Goal: Task Accomplishment & Management: Complete application form

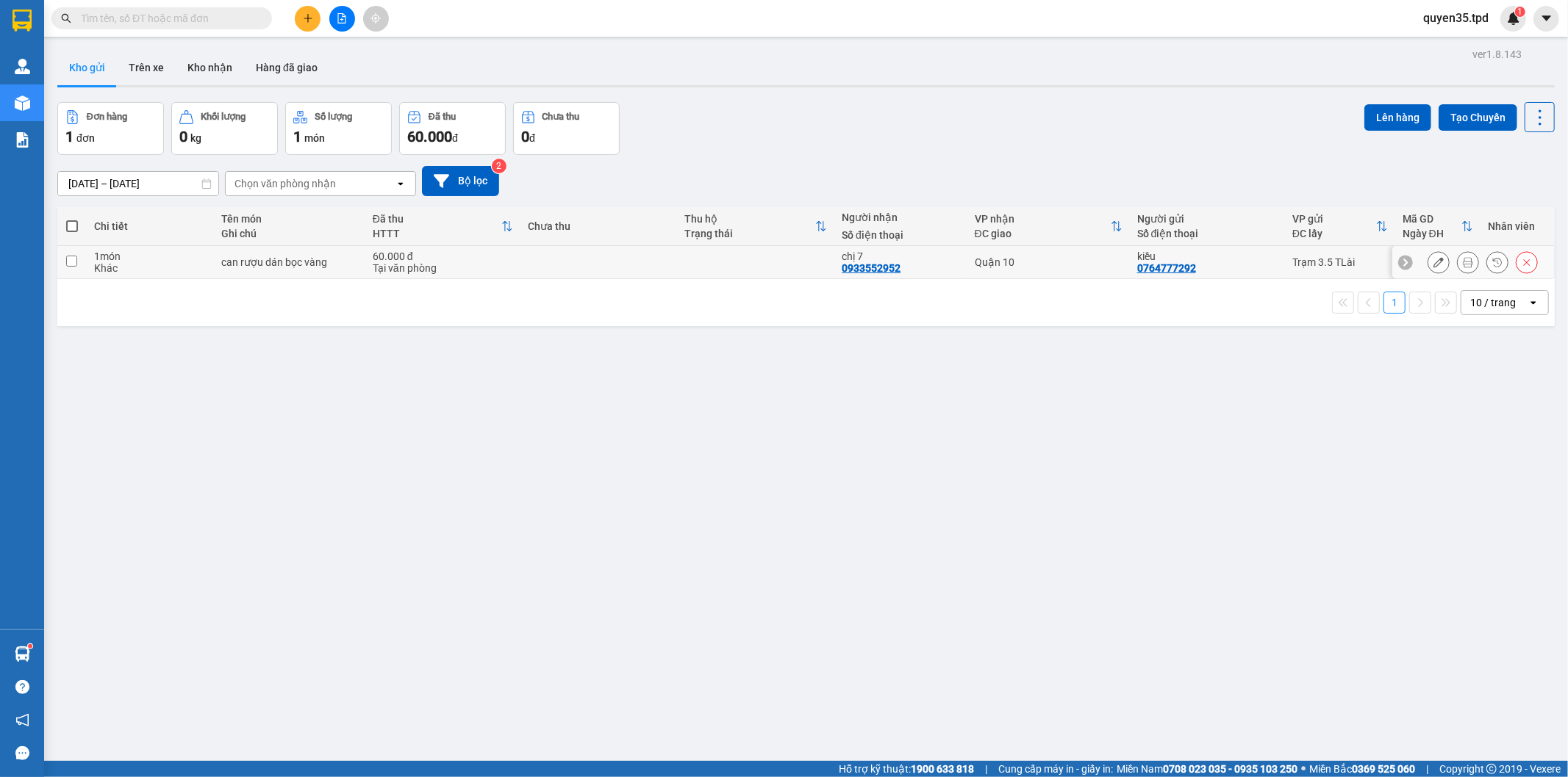
click at [67, 263] on input "checkbox" at bounding box center [72, 261] width 11 height 11
checkbox input "true"
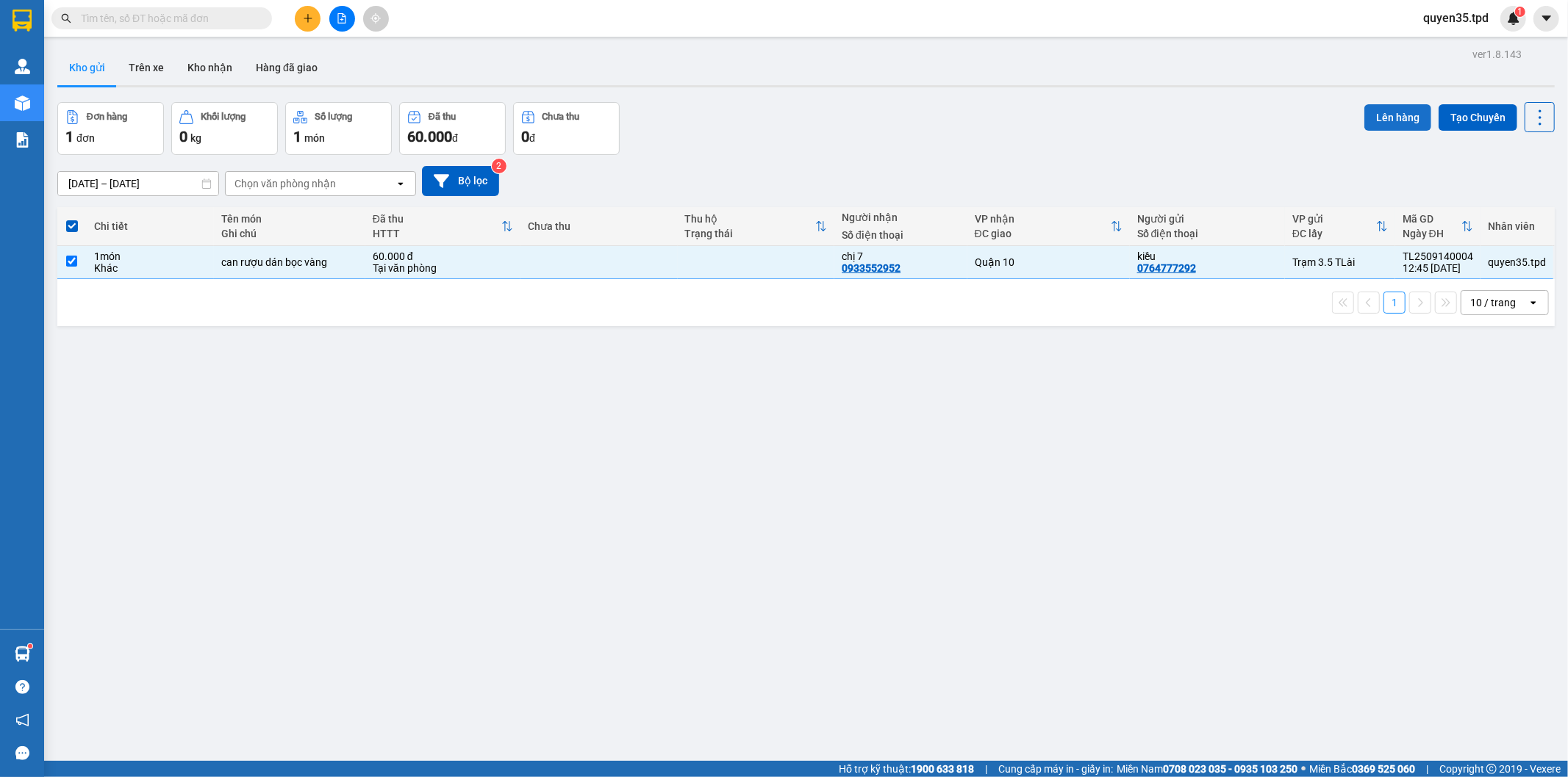
click at [1378, 120] on button "Lên hàng" at bounding box center [1398, 117] width 67 height 26
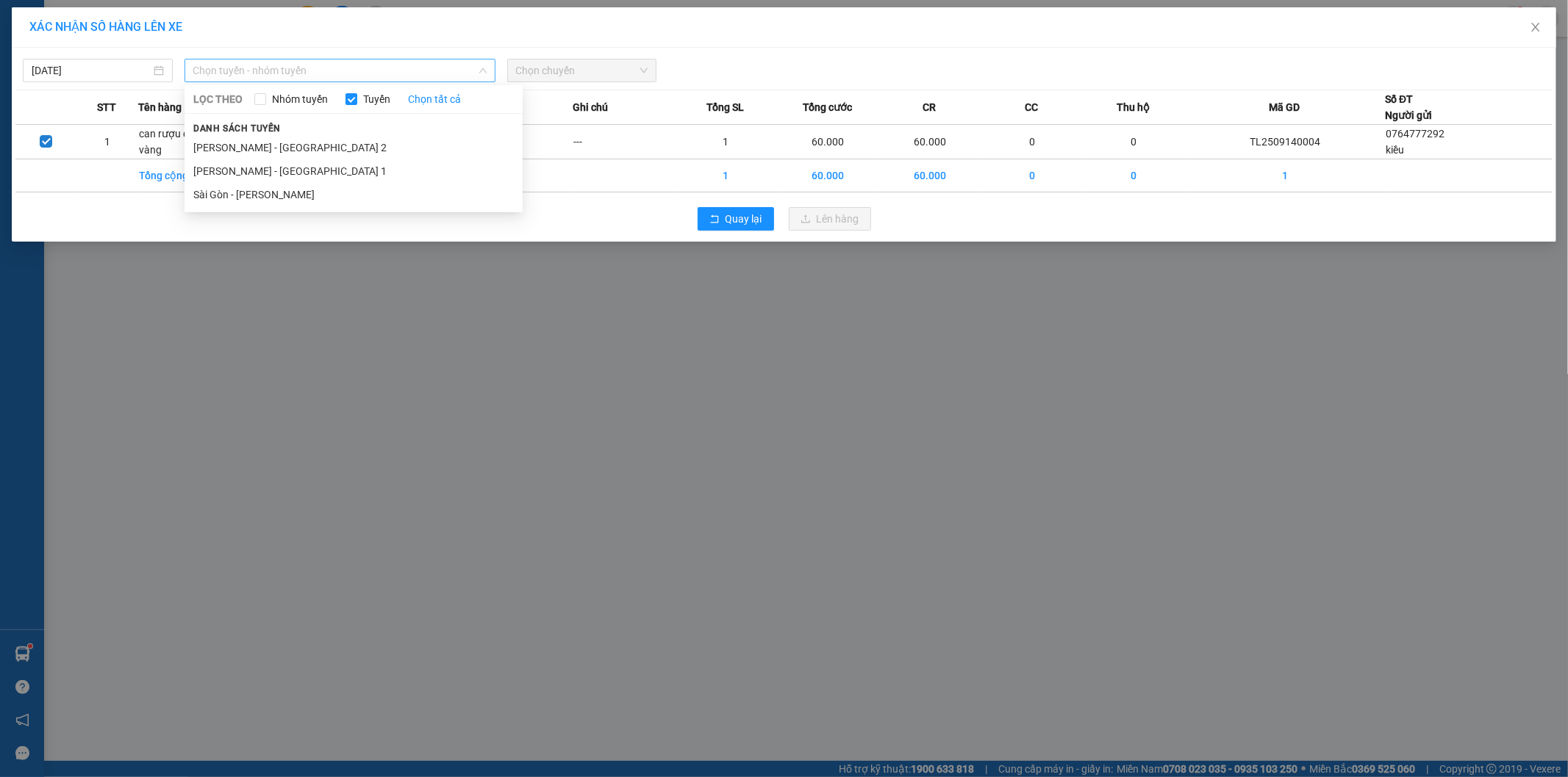
click at [320, 71] on span "Chọn tuyến - nhóm tuyến" at bounding box center [340, 71] width 294 height 22
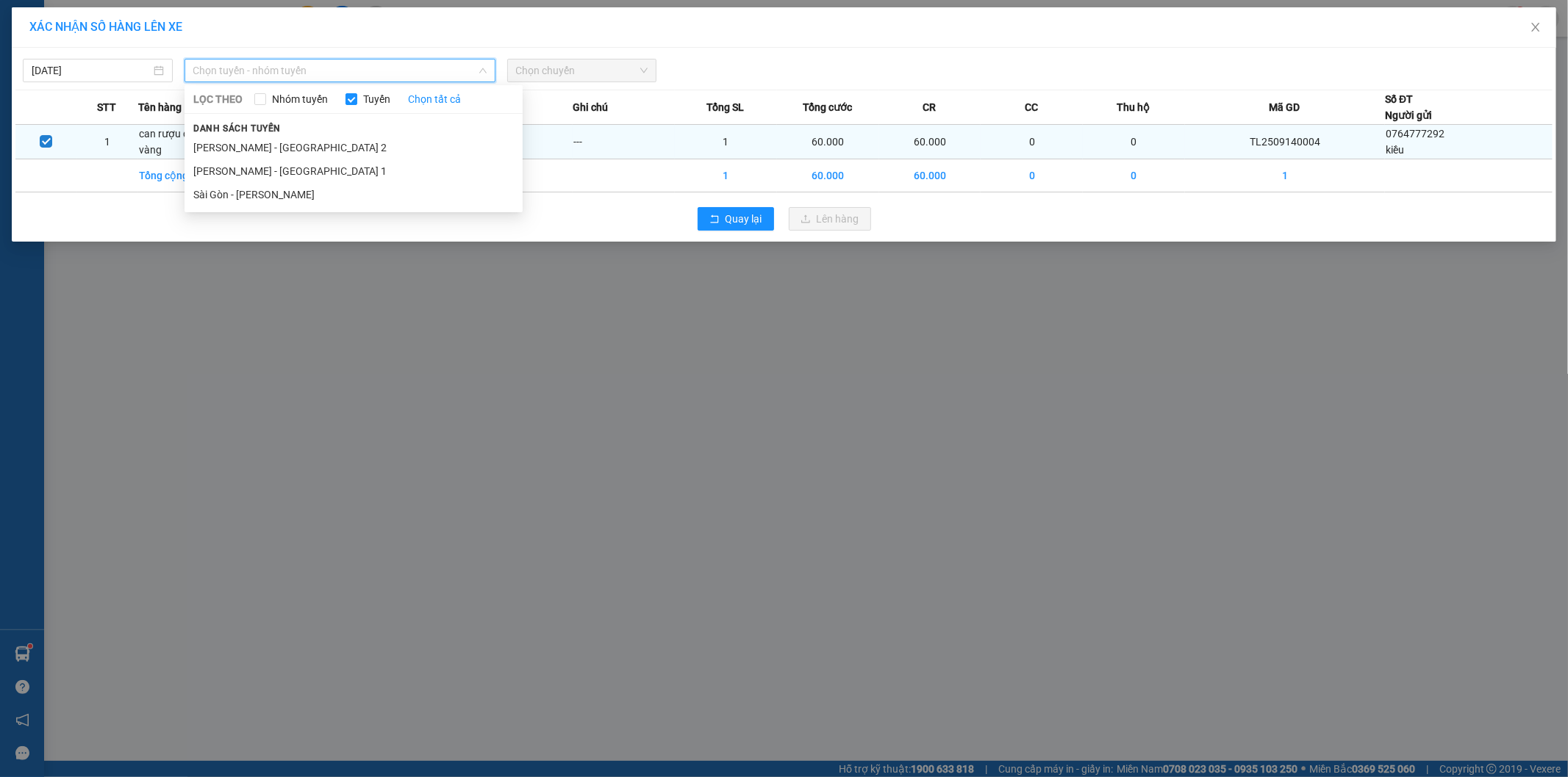
drag, startPoint x: 299, startPoint y: 151, endPoint x: 310, endPoint y: 150, distance: 11.0
click at [306, 150] on li "[PERSON_NAME] - [GEOGRAPHIC_DATA] 2" at bounding box center [354, 147] width 338 height 23
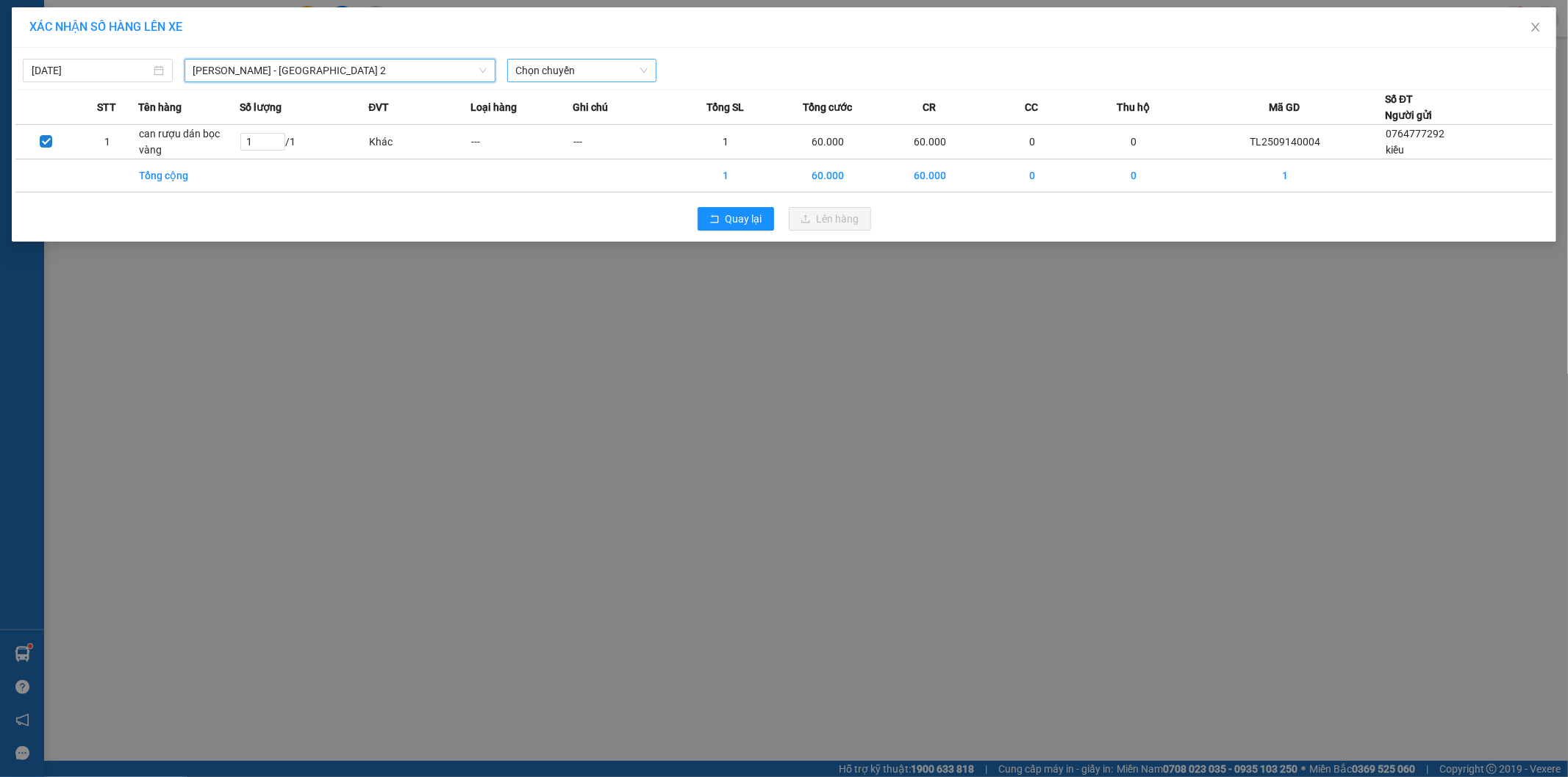
click at [573, 72] on span "Chọn chuyến" at bounding box center [582, 71] width 132 height 22
type input "14:01"
click at [597, 122] on div "Thêm chuyến " 14:01 "" at bounding box center [585, 123] width 157 height 25
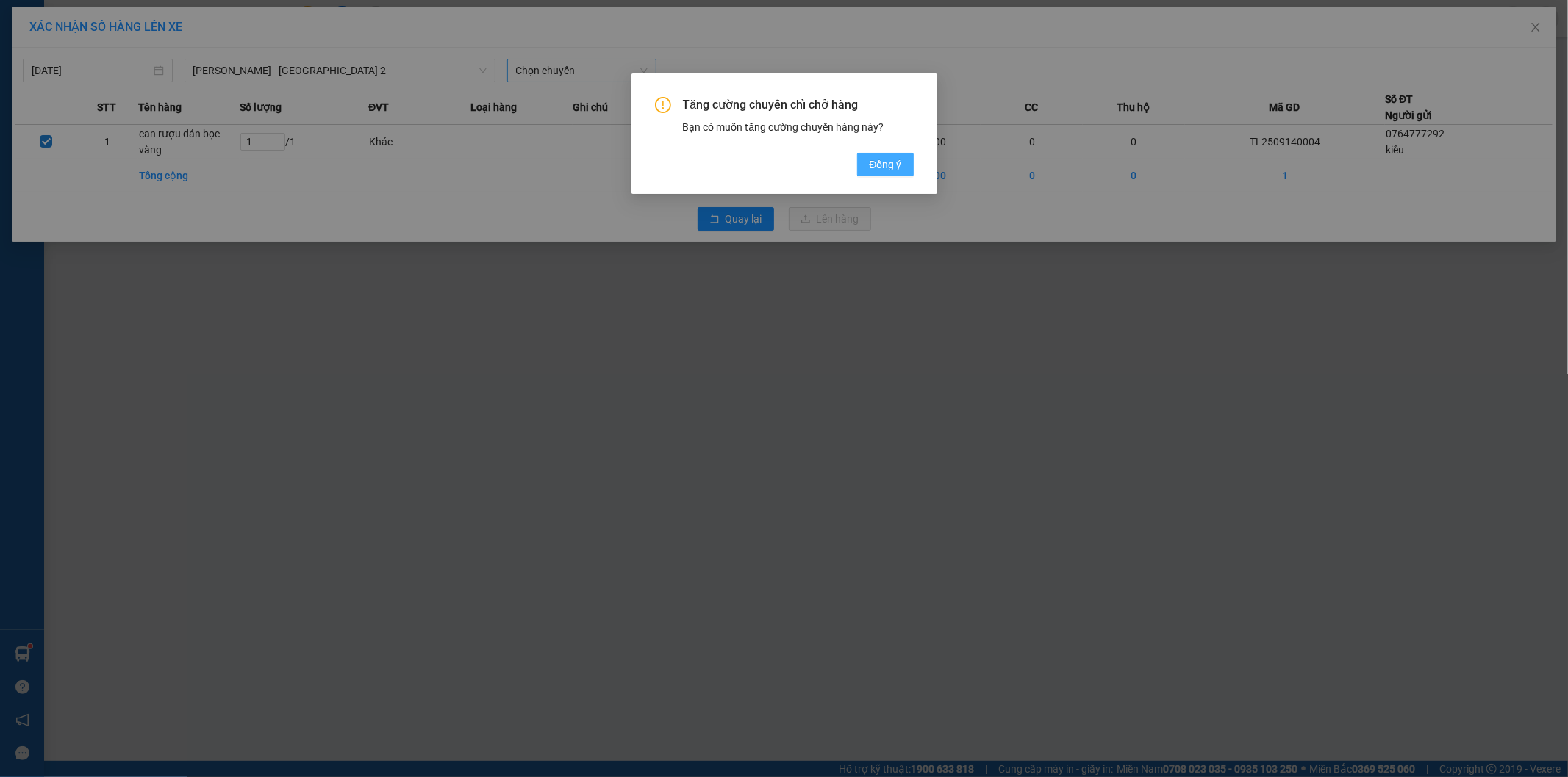
click at [895, 171] on span "Đồng ý" at bounding box center [885, 164] width 33 height 16
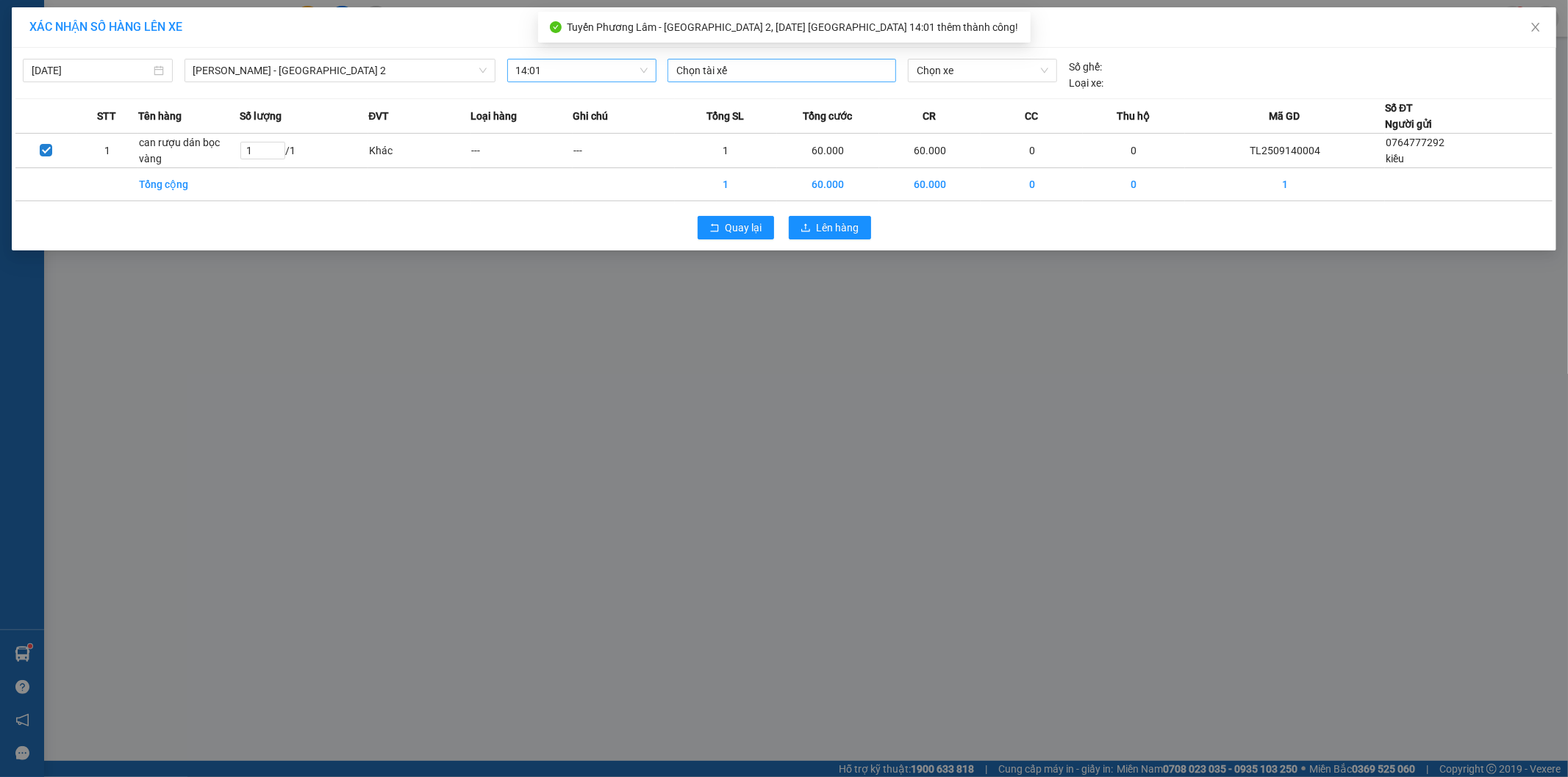
click at [820, 67] on div at bounding box center [782, 70] width 221 height 18
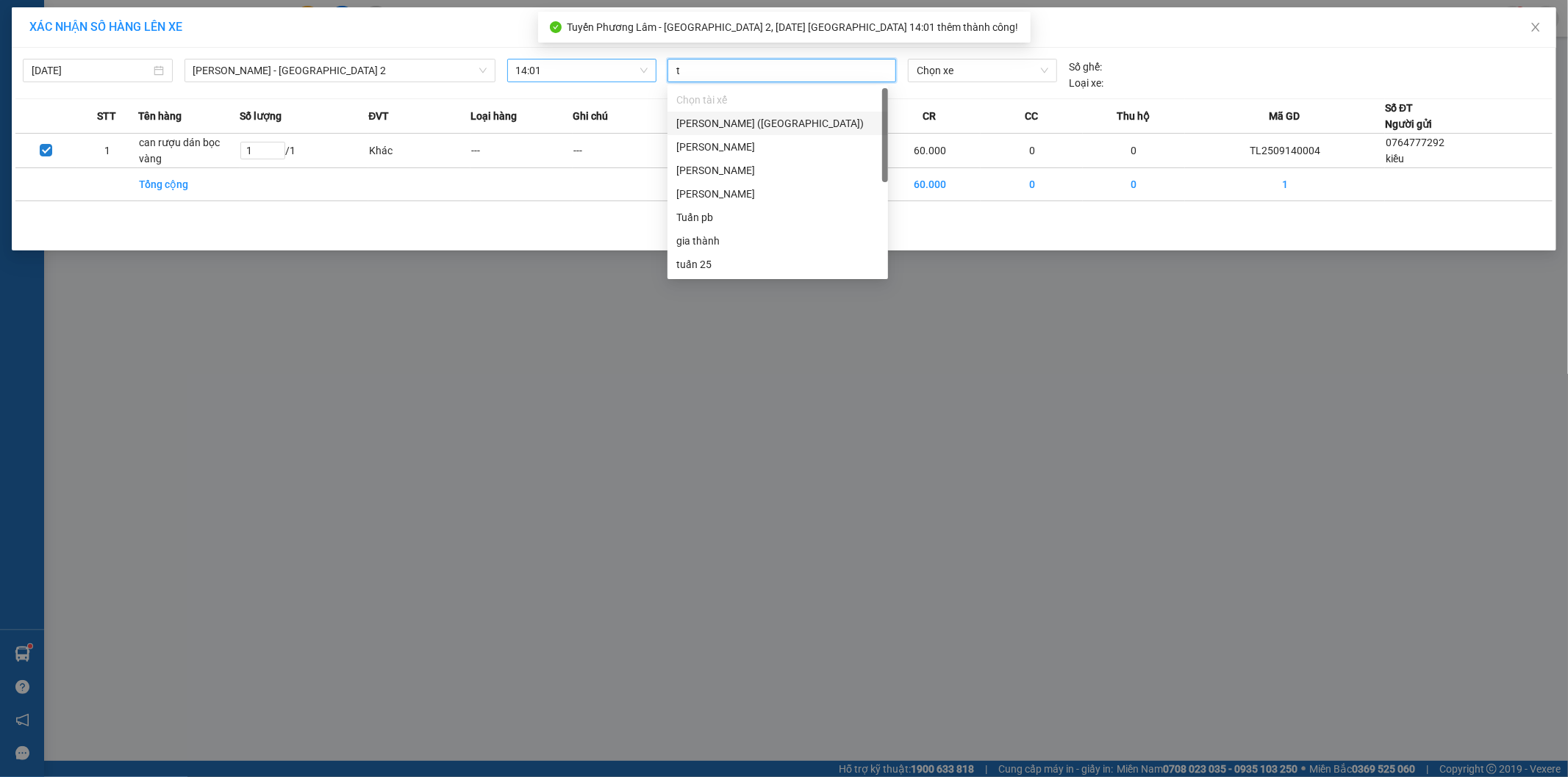
type input "tu"
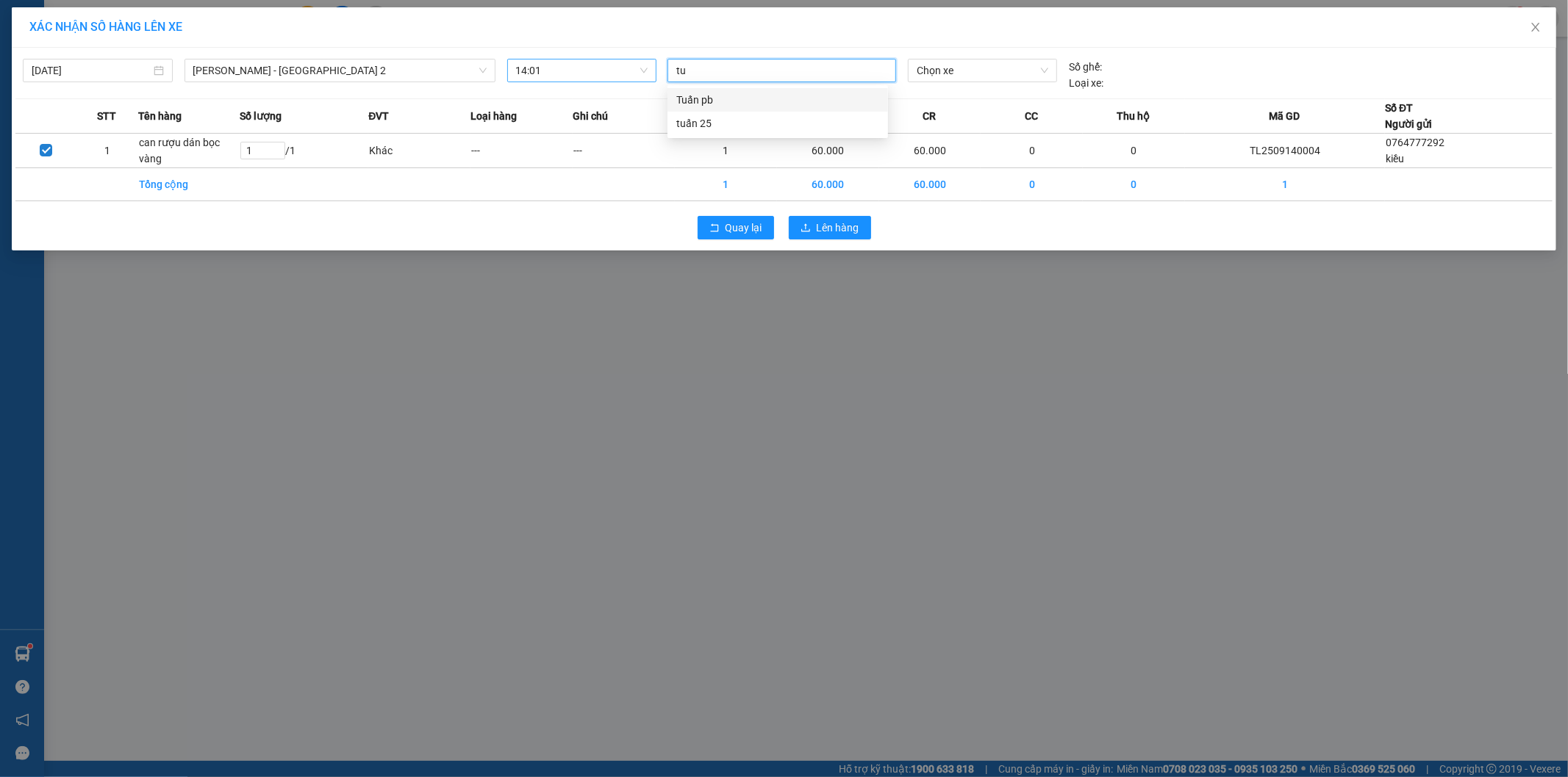
drag, startPoint x: 729, startPoint y: 98, endPoint x: 848, endPoint y: 82, distance: 120.1
click at [730, 98] on div "Tuấn pb" at bounding box center [777, 99] width 203 height 16
click at [969, 74] on span "Chọn xe" at bounding box center [982, 71] width 131 height 22
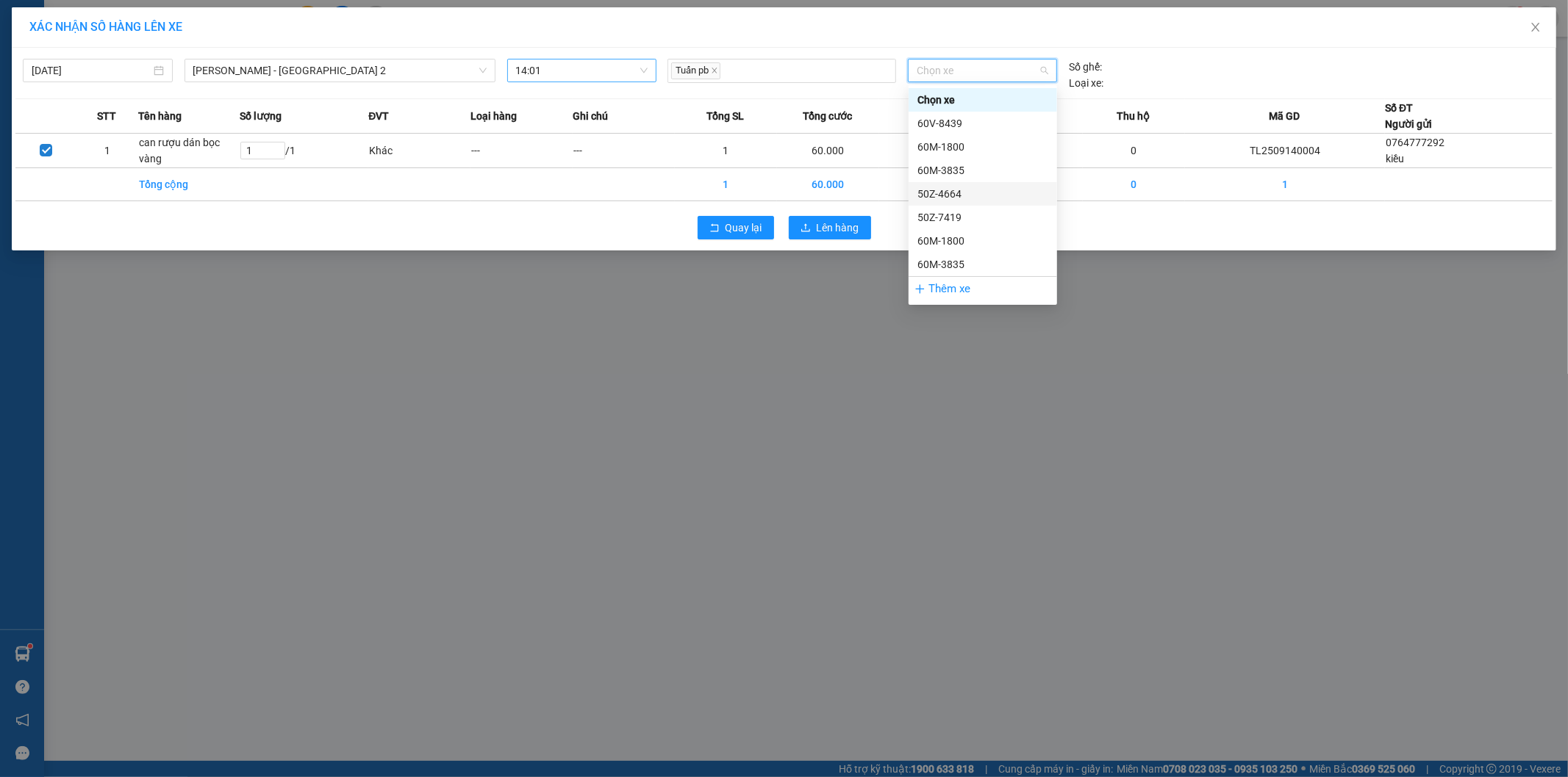
type input "8"
type input "58"
click at [963, 240] on div "60F-005.82" at bounding box center [983, 240] width 131 height 16
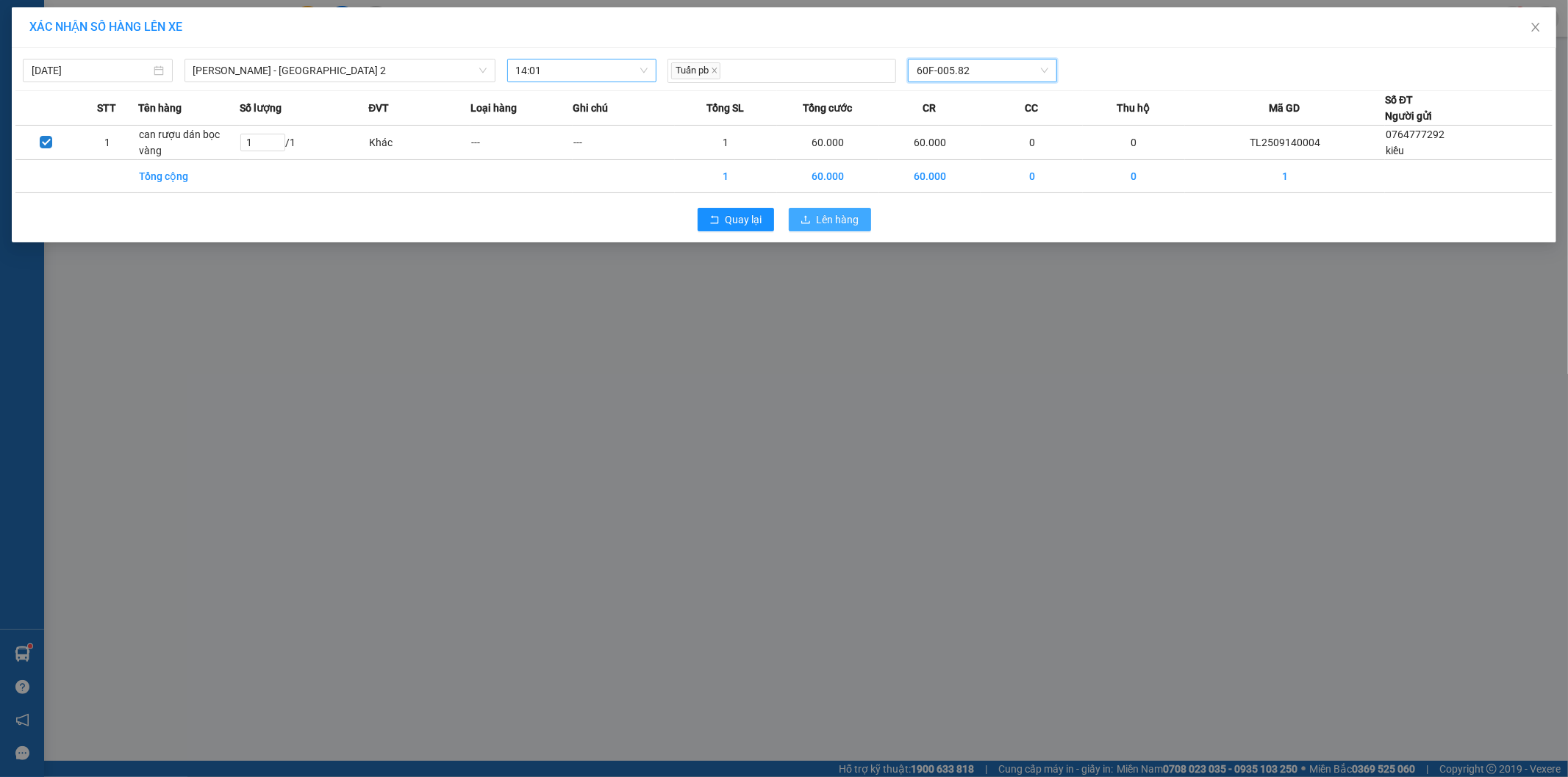
click at [834, 224] on span "Lên hàng" at bounding box center [838, 219] width 43 height 16
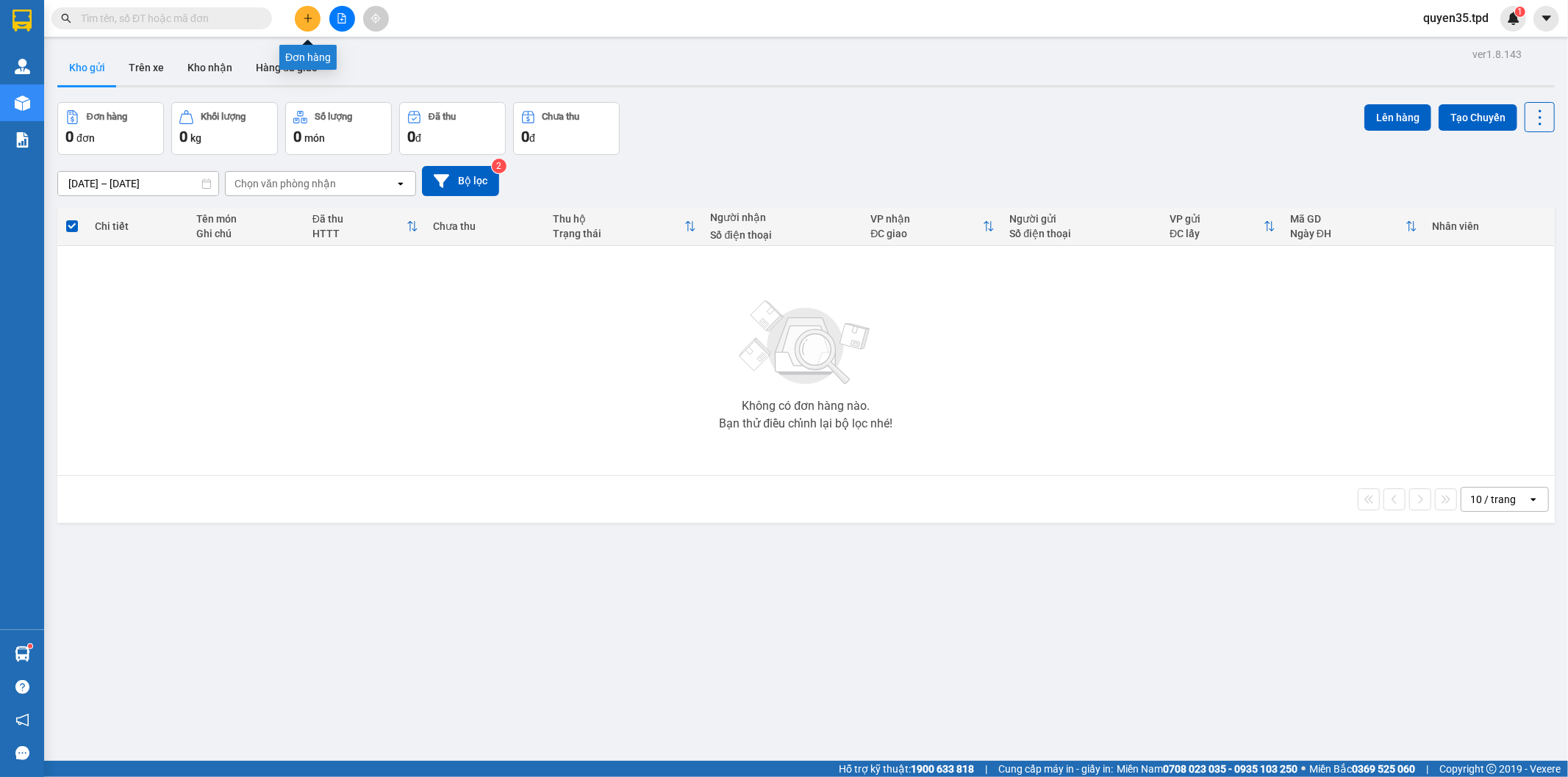
click at [306, 19] on icon "plus" at bounding box center [307, 18] width 10 height 10
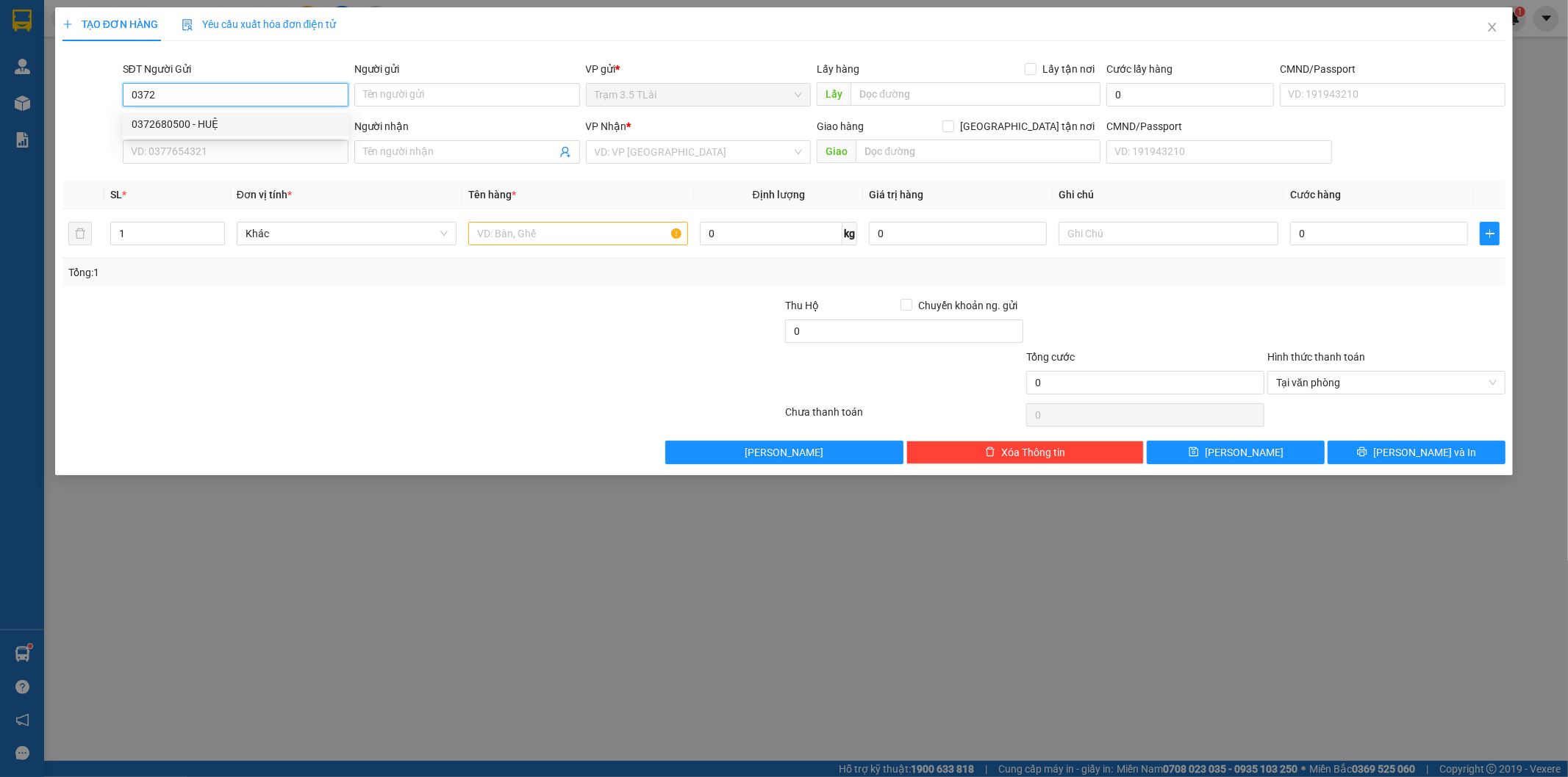
click at [180, 125] on div "0372680500 - HUỆ" at bounding box center [236, 123] width 208 height 16
type input "0372680500"
type input "HUỆ"
type input "87068013977"
type input "0772040757"
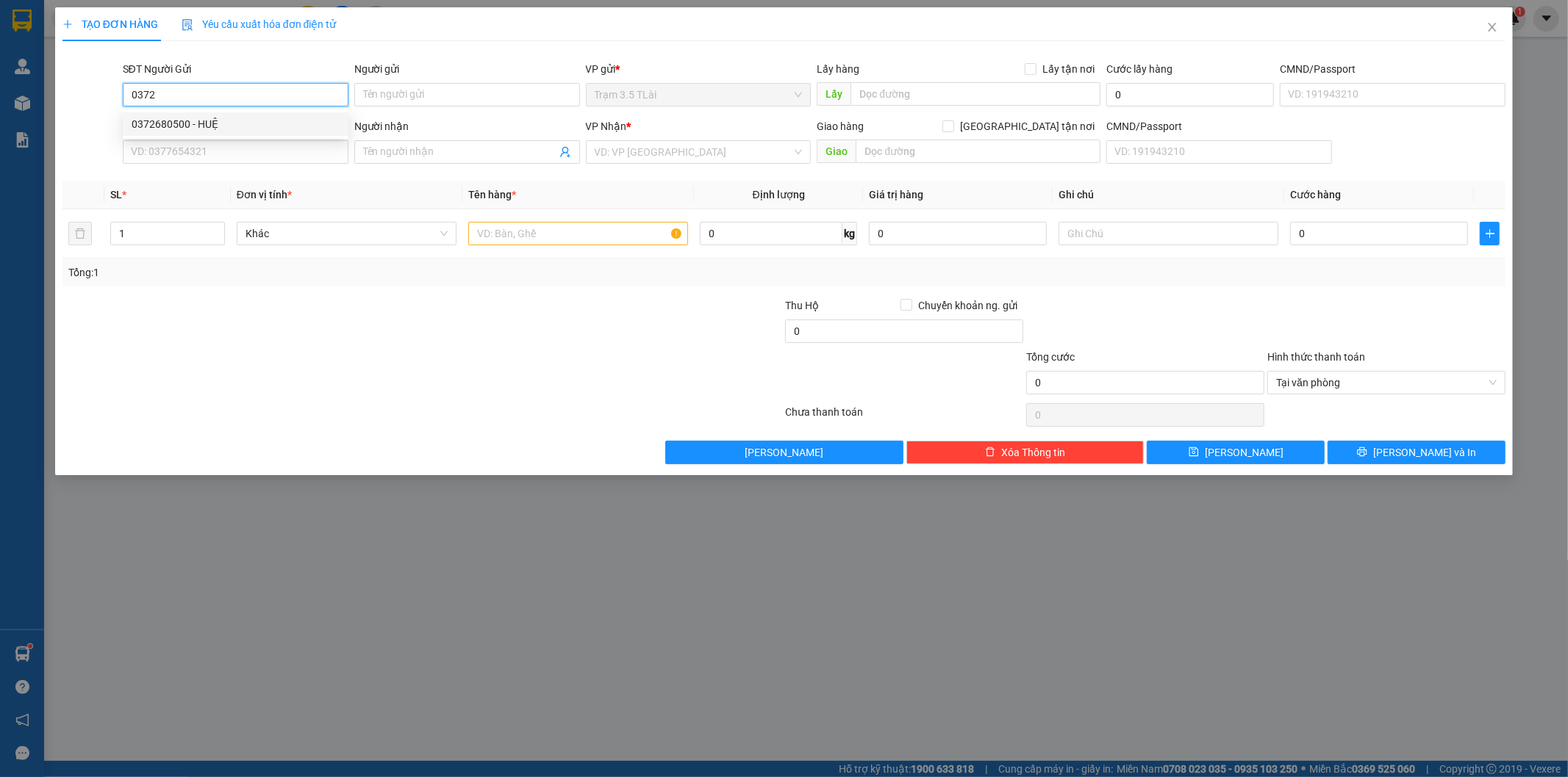
type input "SỈN"
type input "0372680500"
click at [480, 238] on input "text" at bounding box center [578, 233] width 220 height 23
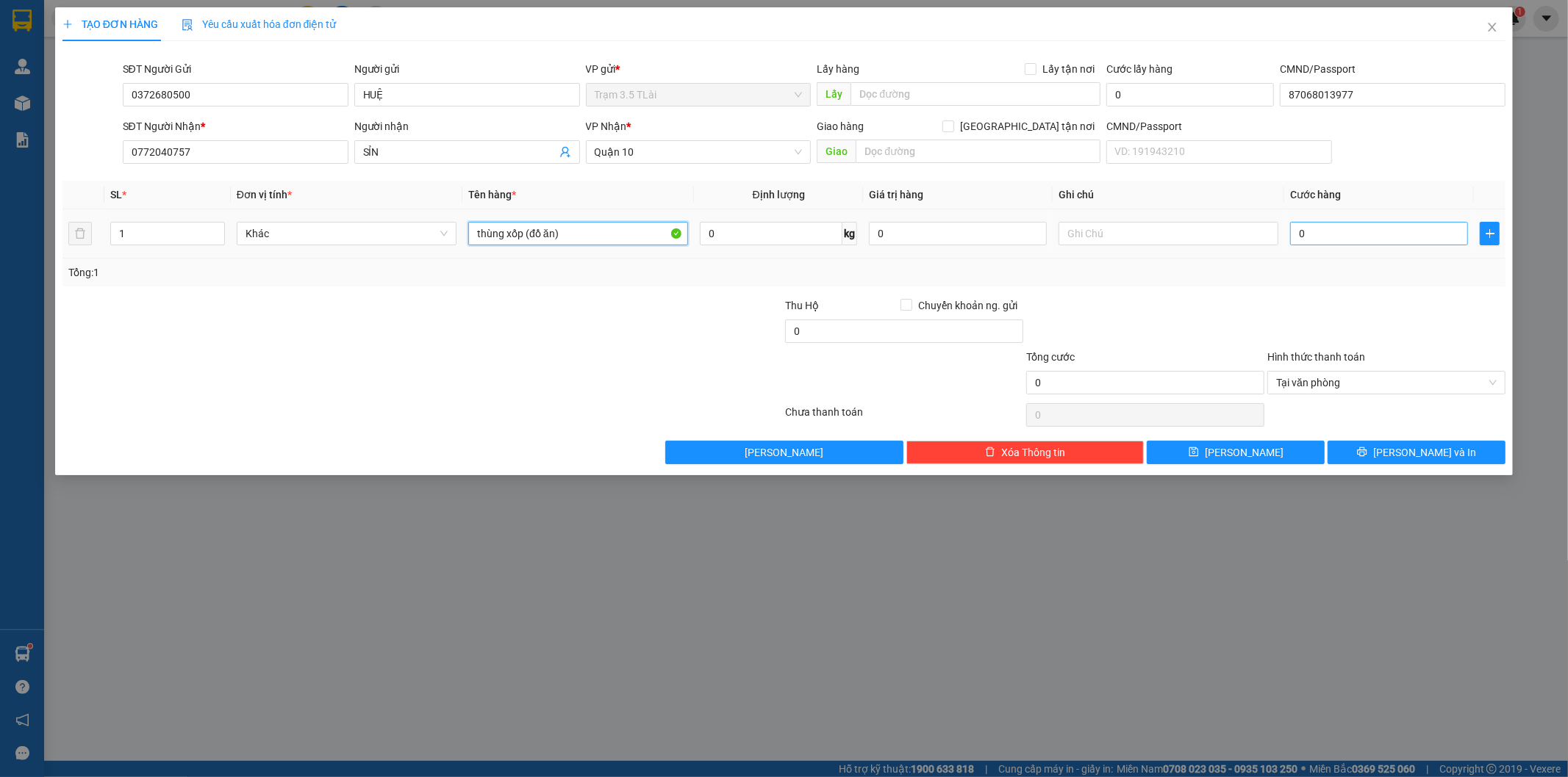
type input "thùng xốp (đồ ăn)"
click at [1305, 235] on input "0" at bounding box center [1379, 233] width 178 height 23
type input "5"
type input "50"
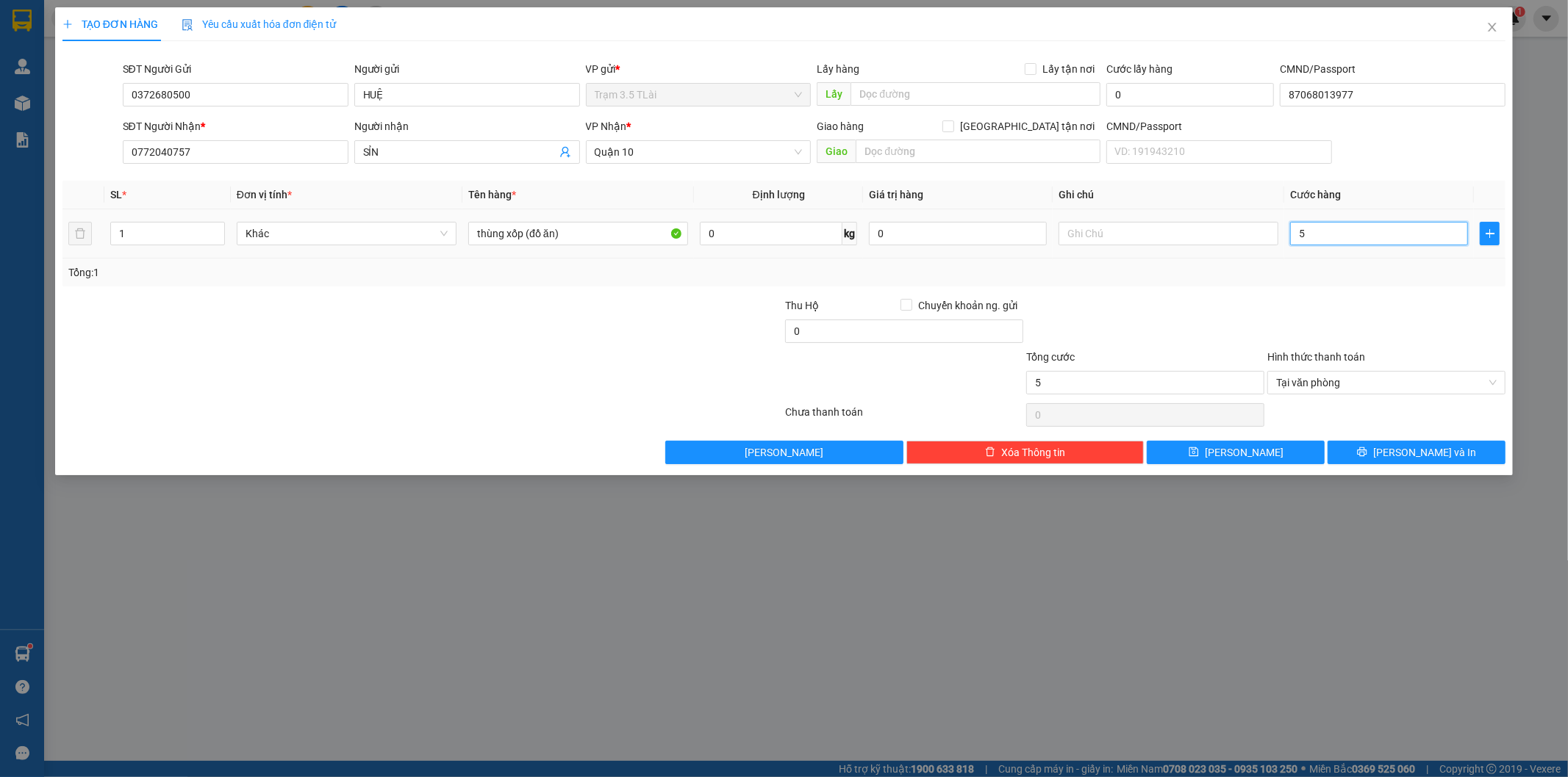
type input "50"
type input "50.000"
click at [1415, 447] on span "[PERSON_NAME] và In" at bounding box center [1425, 452] width 103 height 16
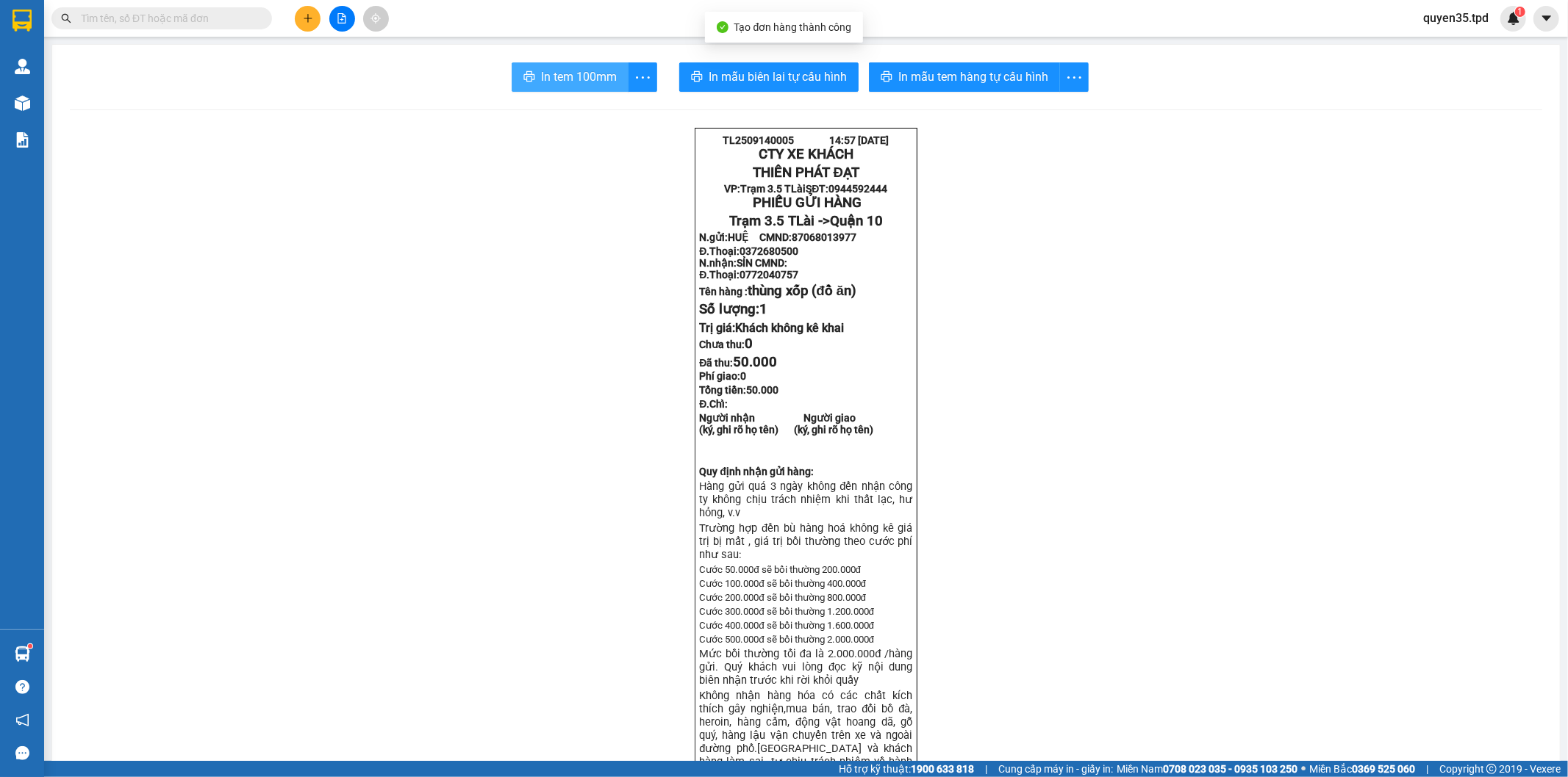
click at [595, 79] on span "In tem 100mm" at bounding box center [580, 77] width 76 height 19
